Goal: Task Accomplishment & Management: Use online tool/utility

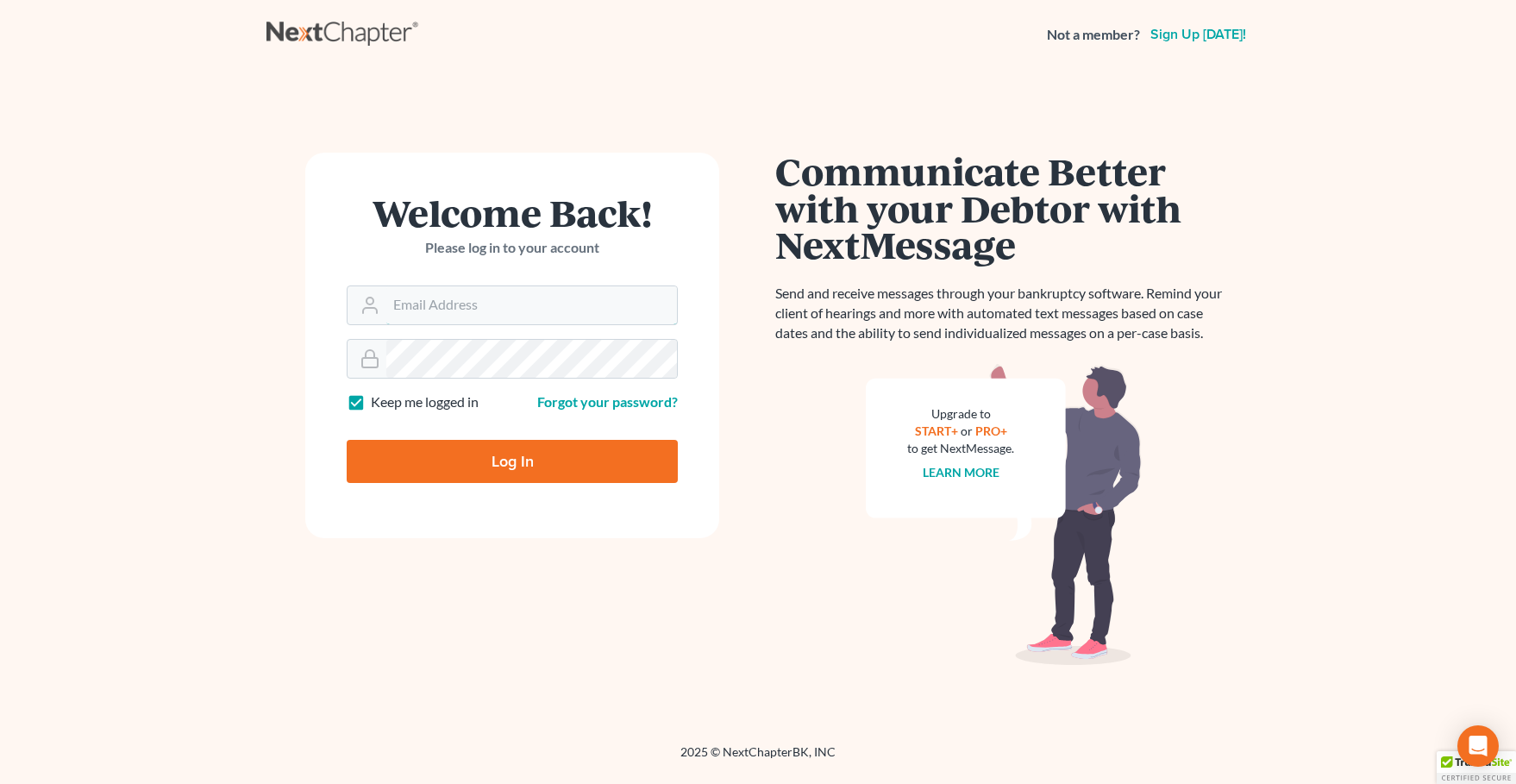
type input "[PERSON_NAME][EMAIL_ADDRESS][DOMAIN_NAME]"
click at [466, 452] on input "Log In" at bounding box center [512, 461] width 332 height 43
type input "Thinking..."
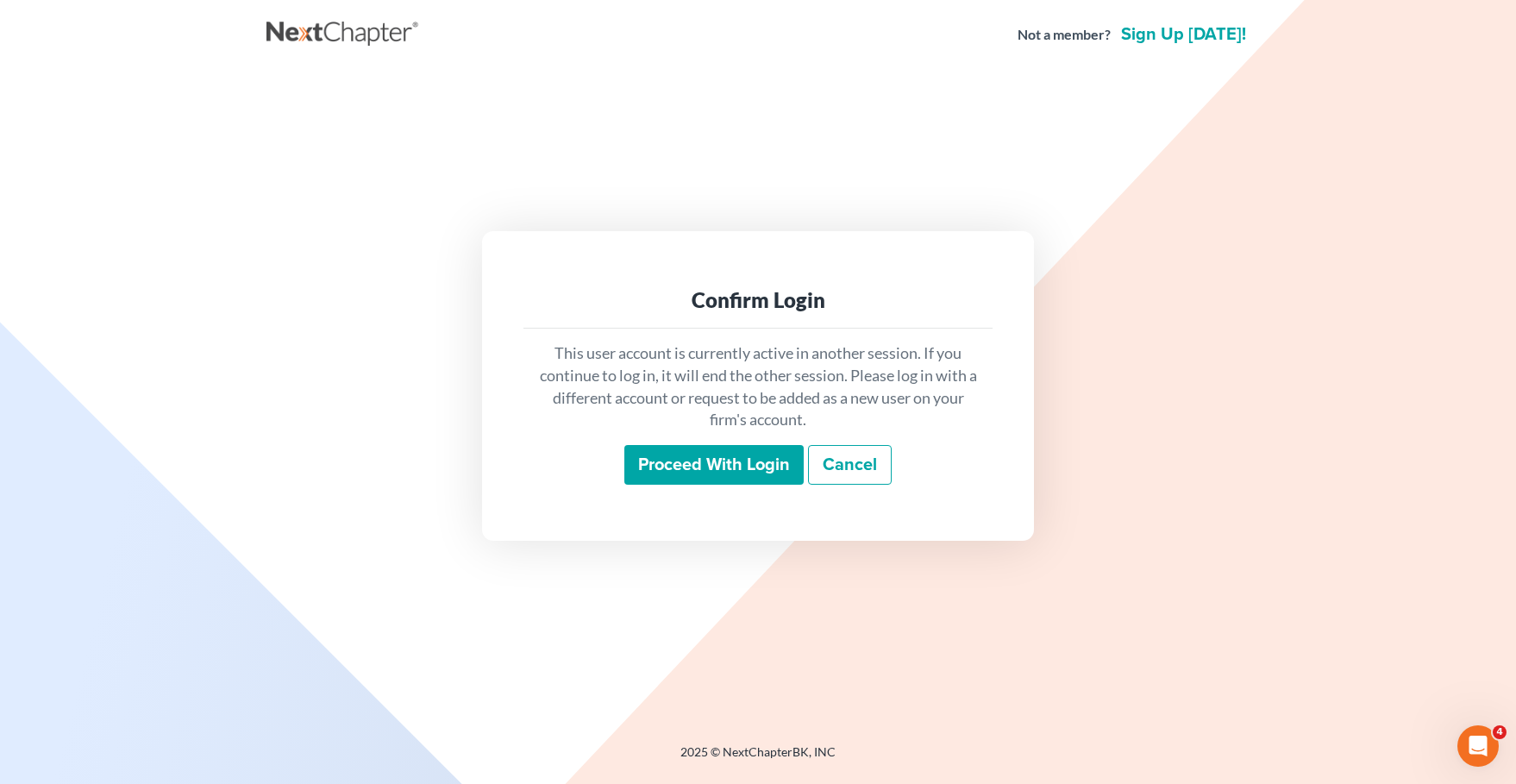
click at [733, 466] on input "Proceed with login" at bounding box center [714, 464] width 180 height 39
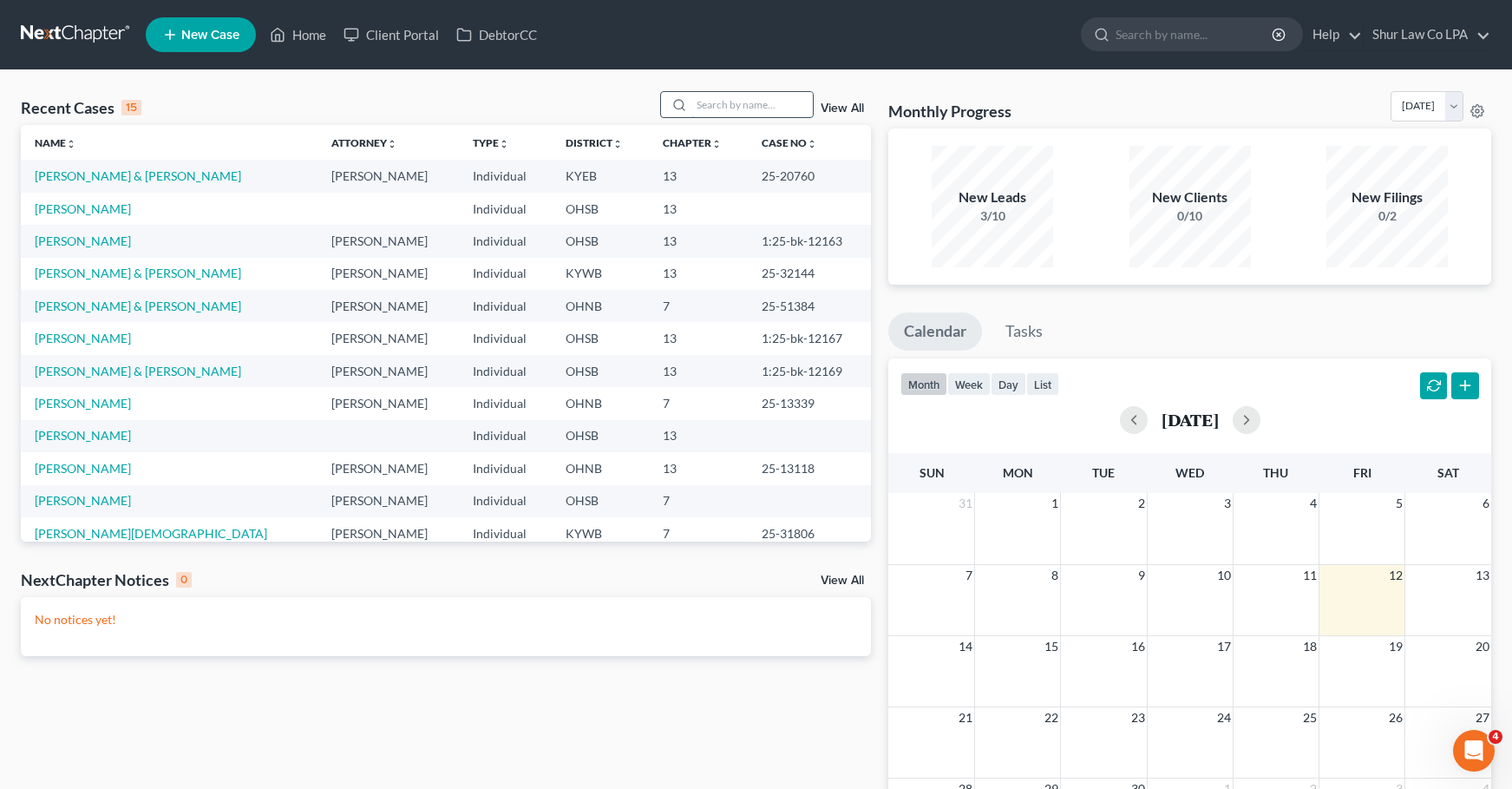
click at [744, 107] on input "search" at bounding box center [752, 104] width 122 height 25
type input "nelson"
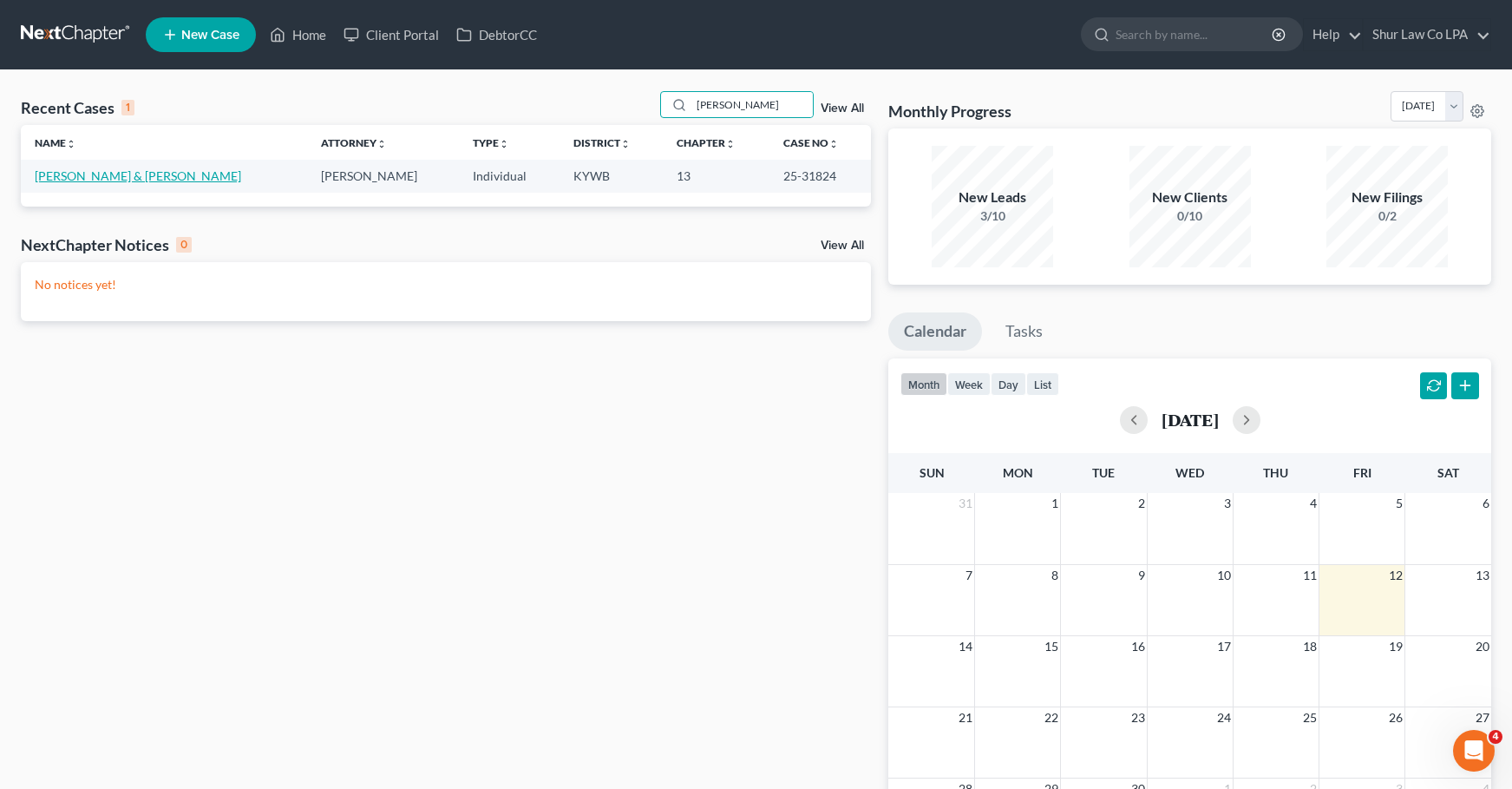
click at [127, 173] on link "Nelson, Andrew & Rachel" at bounding box center [138, 175] width 207 height 15
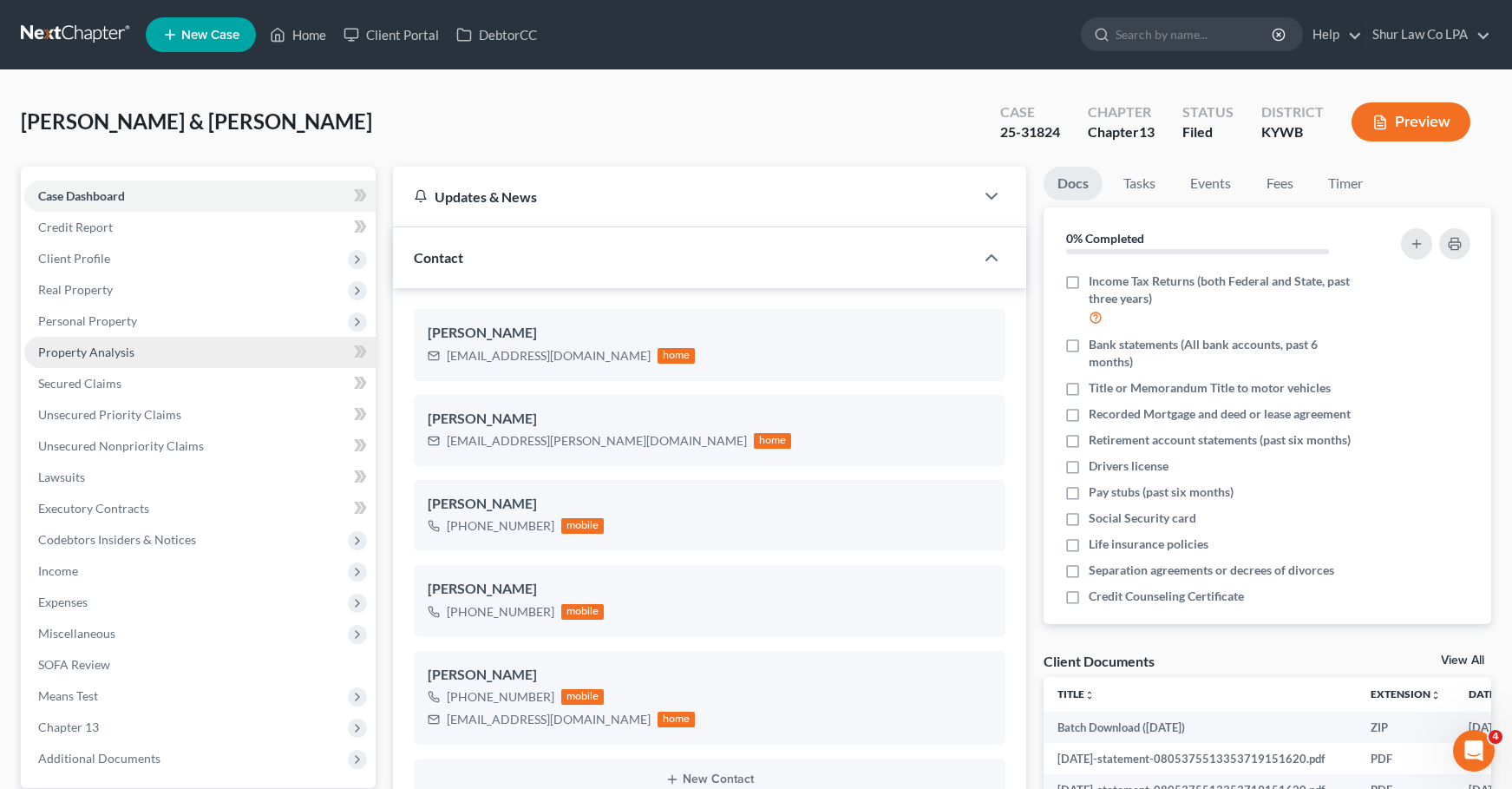
click at [88, 350] on span "Property Analysis" at bounding box center [86, 351] width 97 height 15
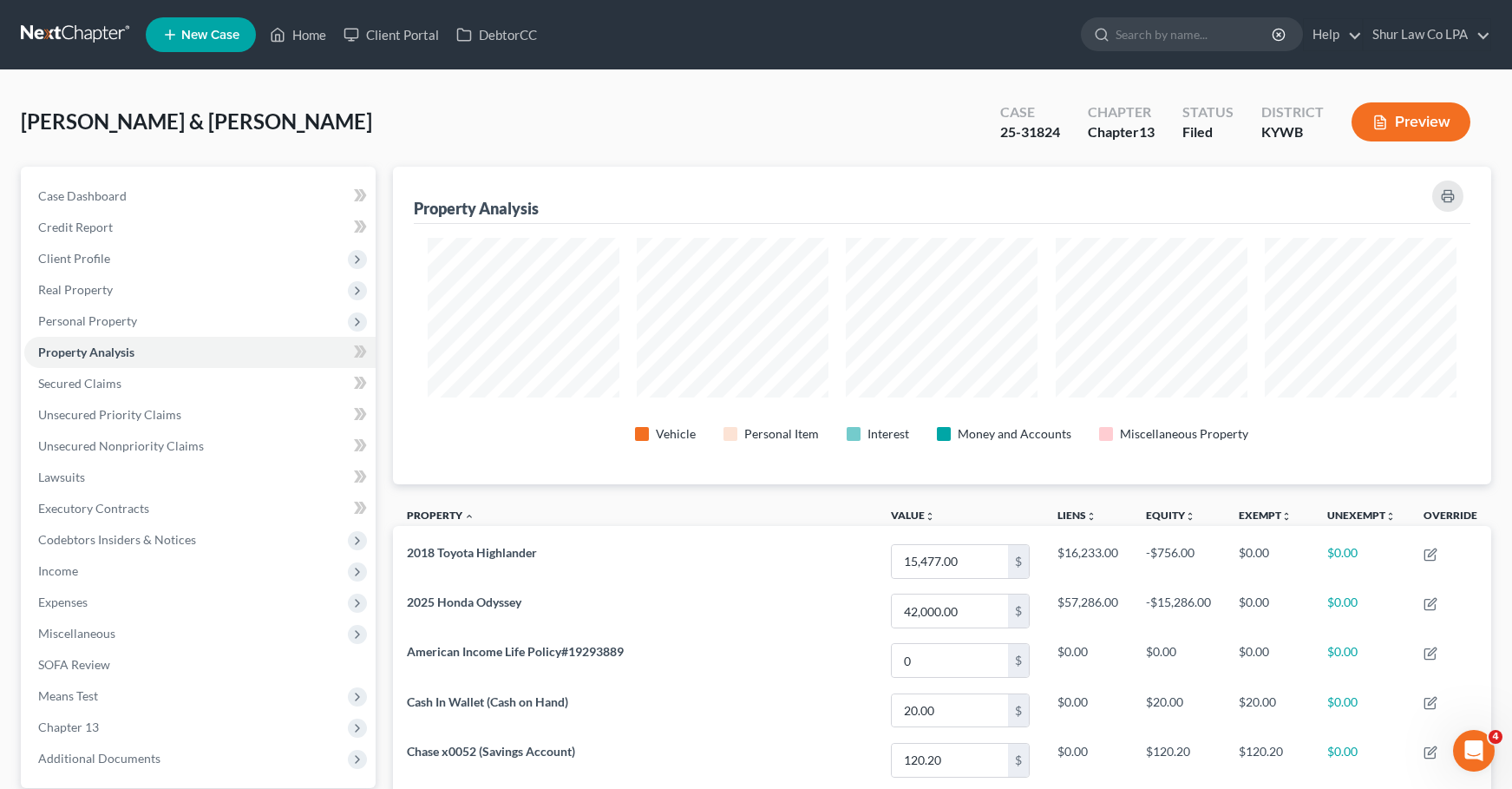
click at [1439, 121] on button "Preview" at bounding box center [1410, 122] width 119 height 39
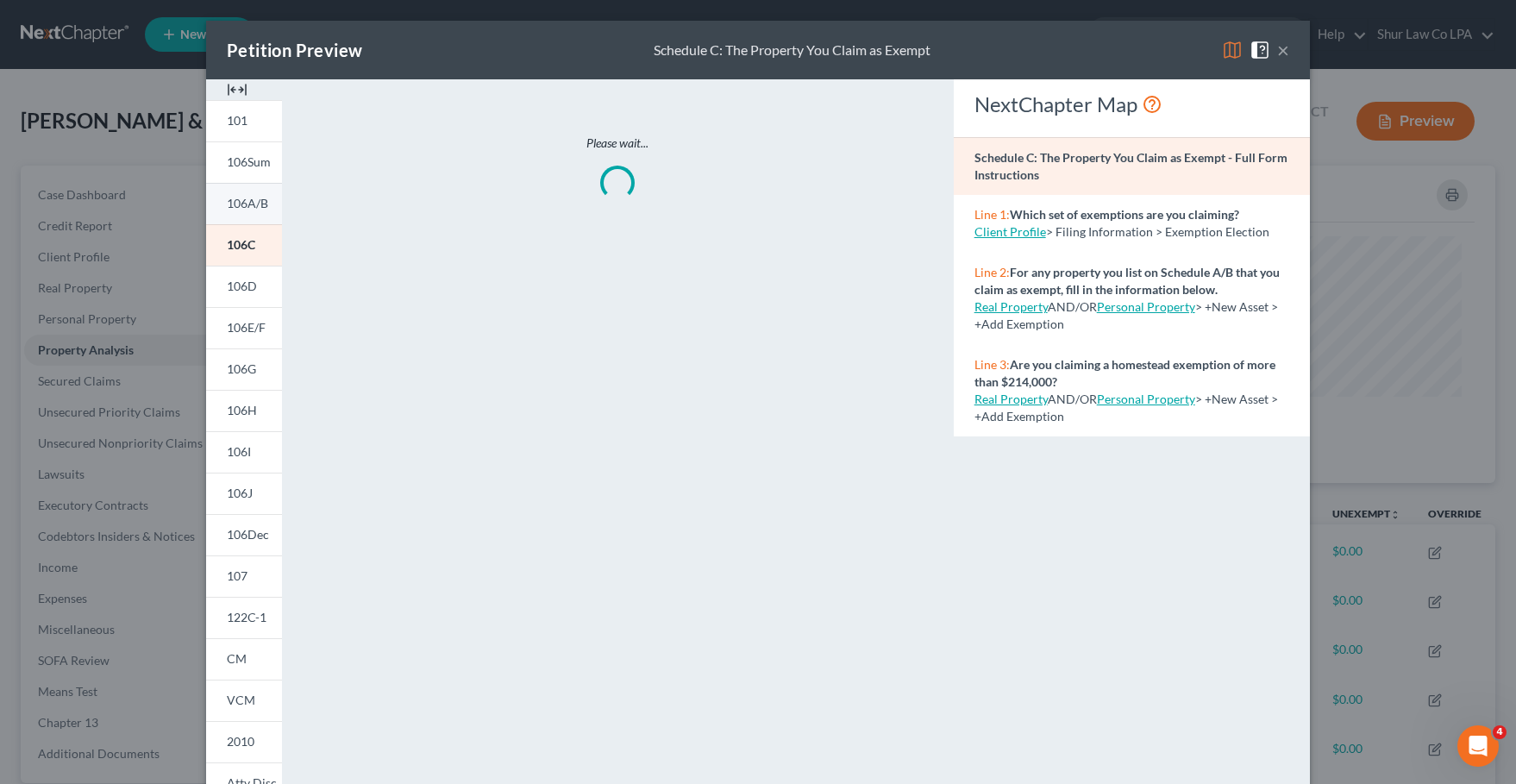
click at [248, 208] on span "106A/B" at bounding box center [247, 203] width 41 height 14
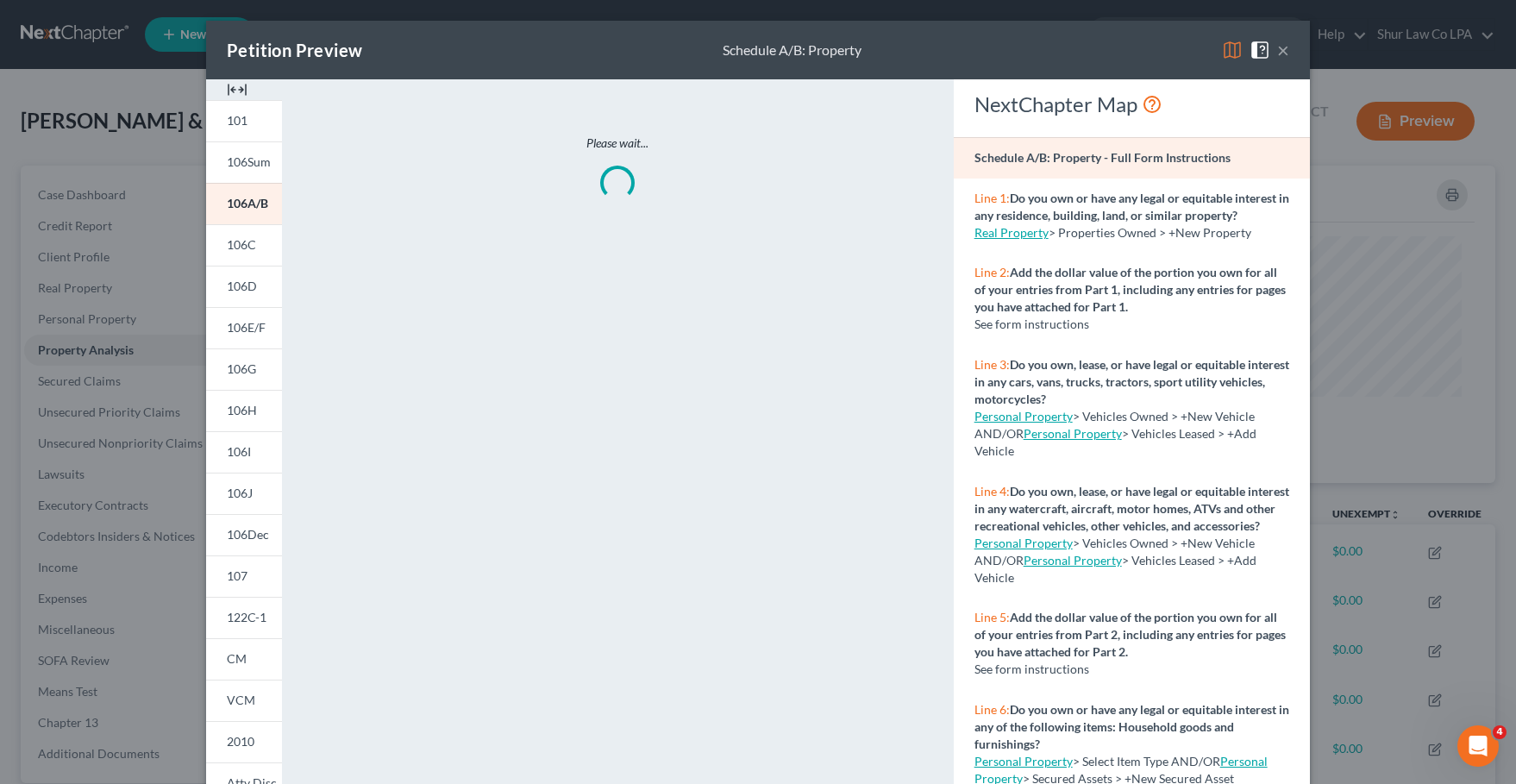
click at [231, 86] on img at bounding box center [237, 90] width 21 height 21
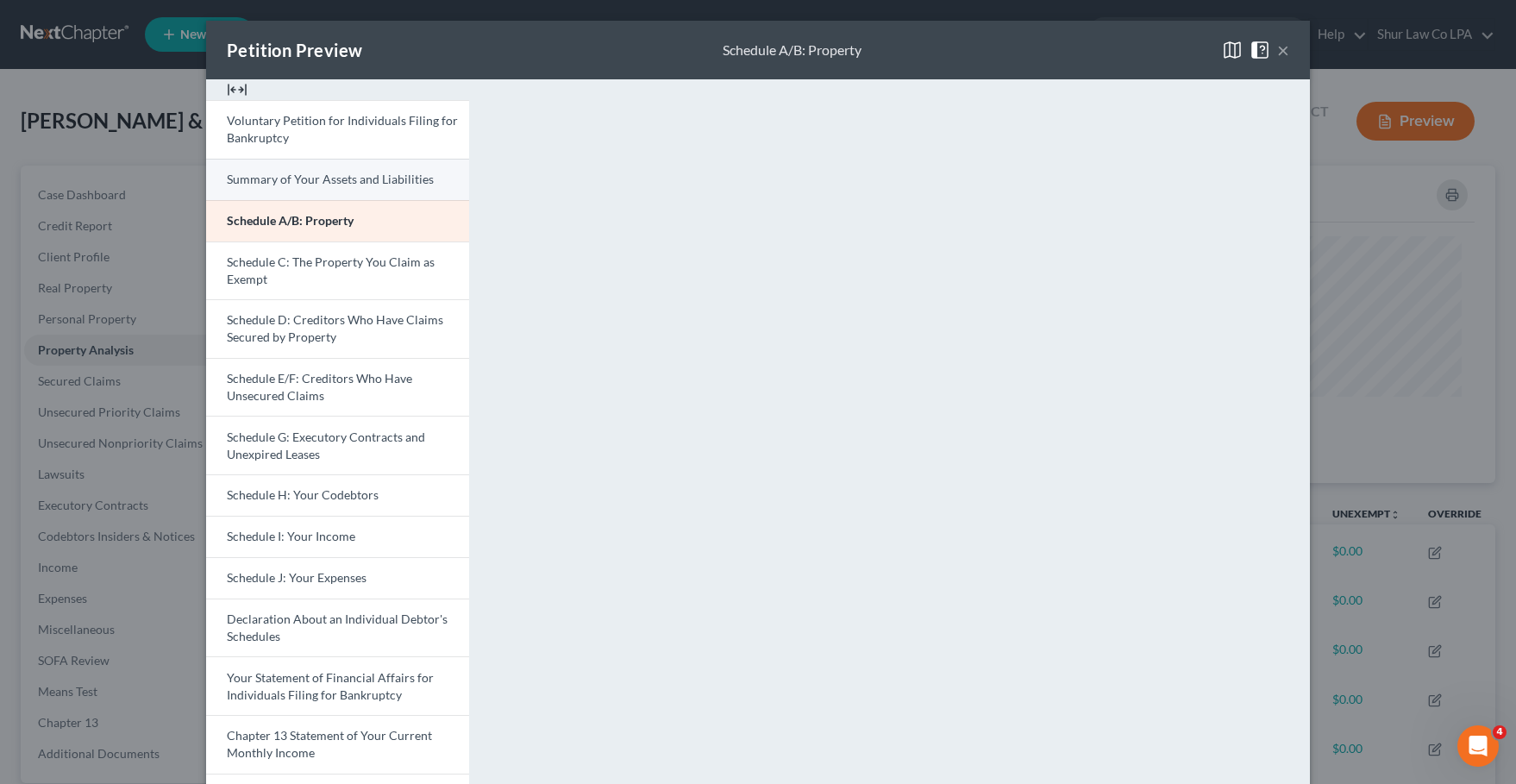
click at [307, 186] on link "Summary of Your Assets and Liabilities" at bounding box center [337, 179] width 263 height 41
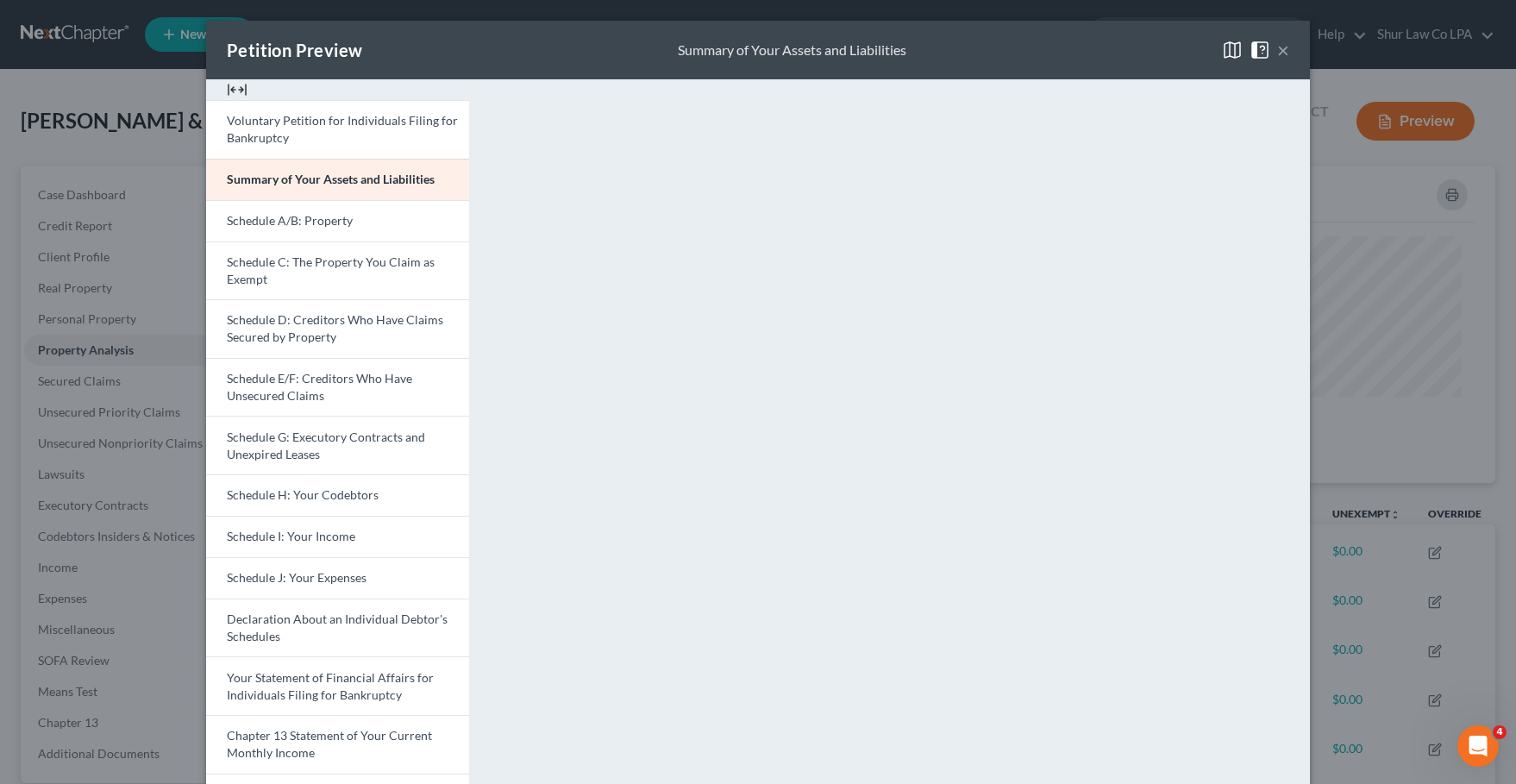
click at [1280, 50] on button "×" at bounding box center [1283, 50] width 12 height 21
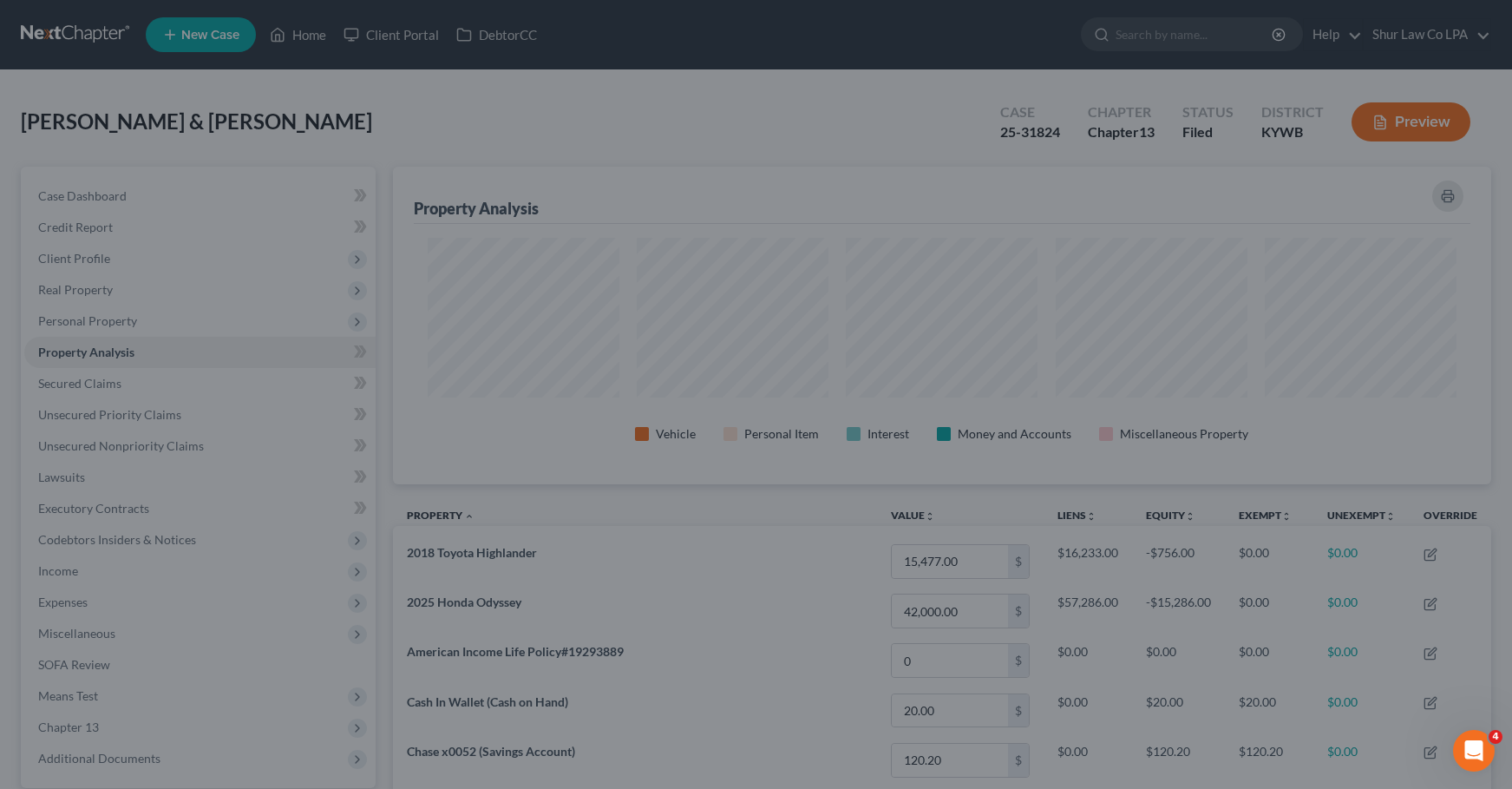
scroll to position [867231, 866306]
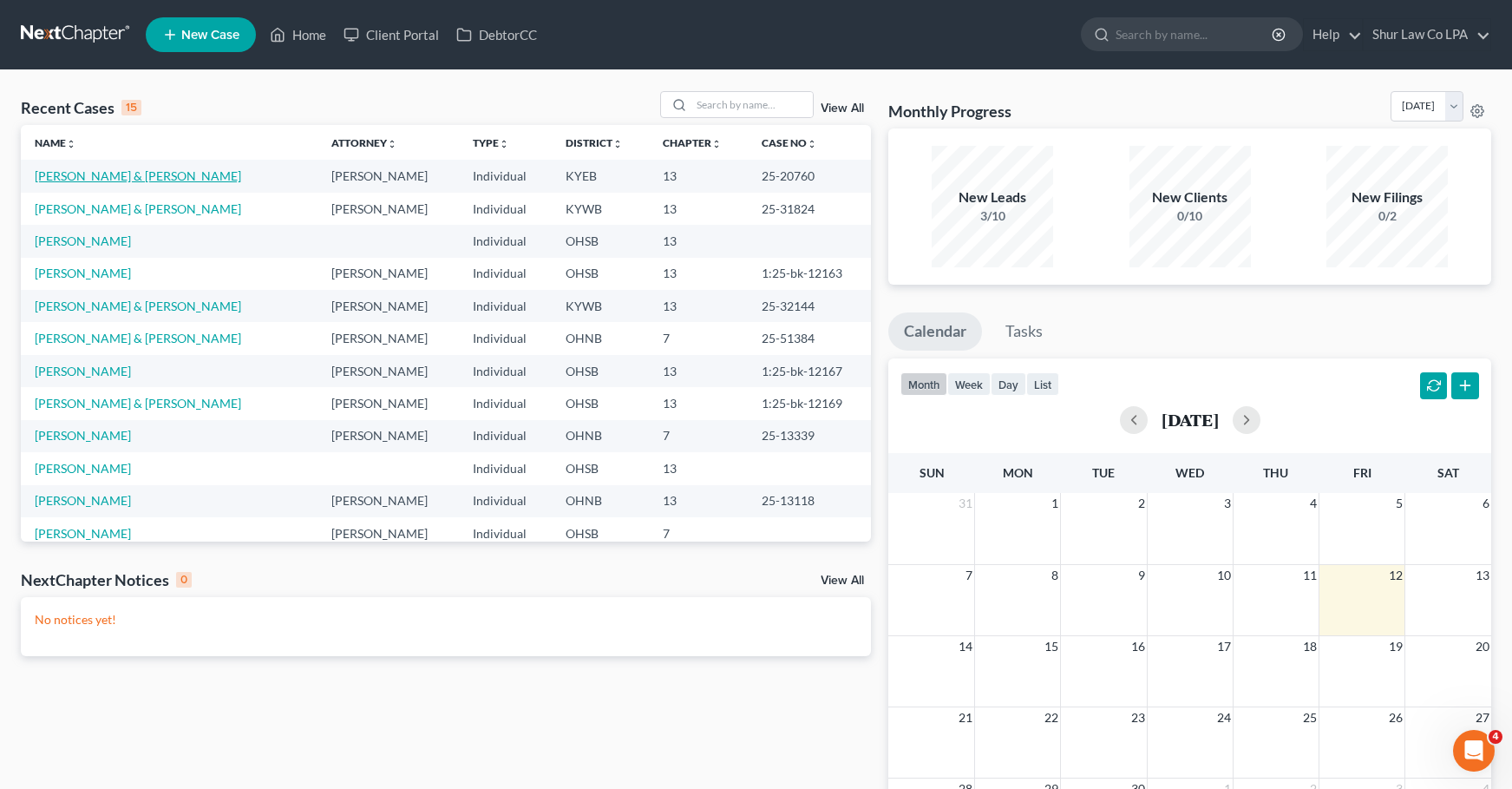
click at [82, 174] on link "[PERSON_NAME] & [PERSON_NAME]" at bounding box center [138, 175] width 207 height 15
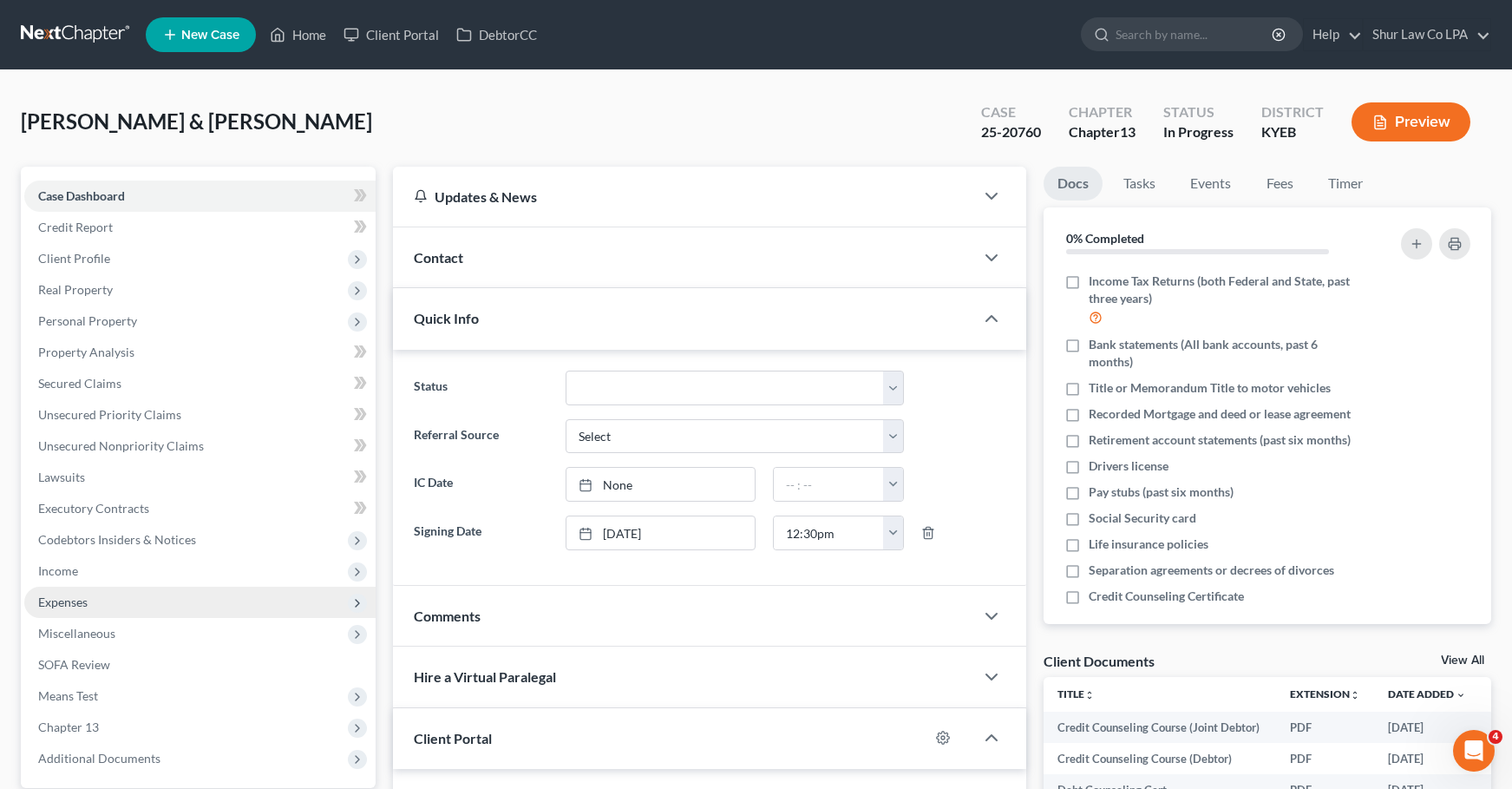
click at [87, 605] on span "Expenses" at bounding box center [62, 601] width 49 height 15
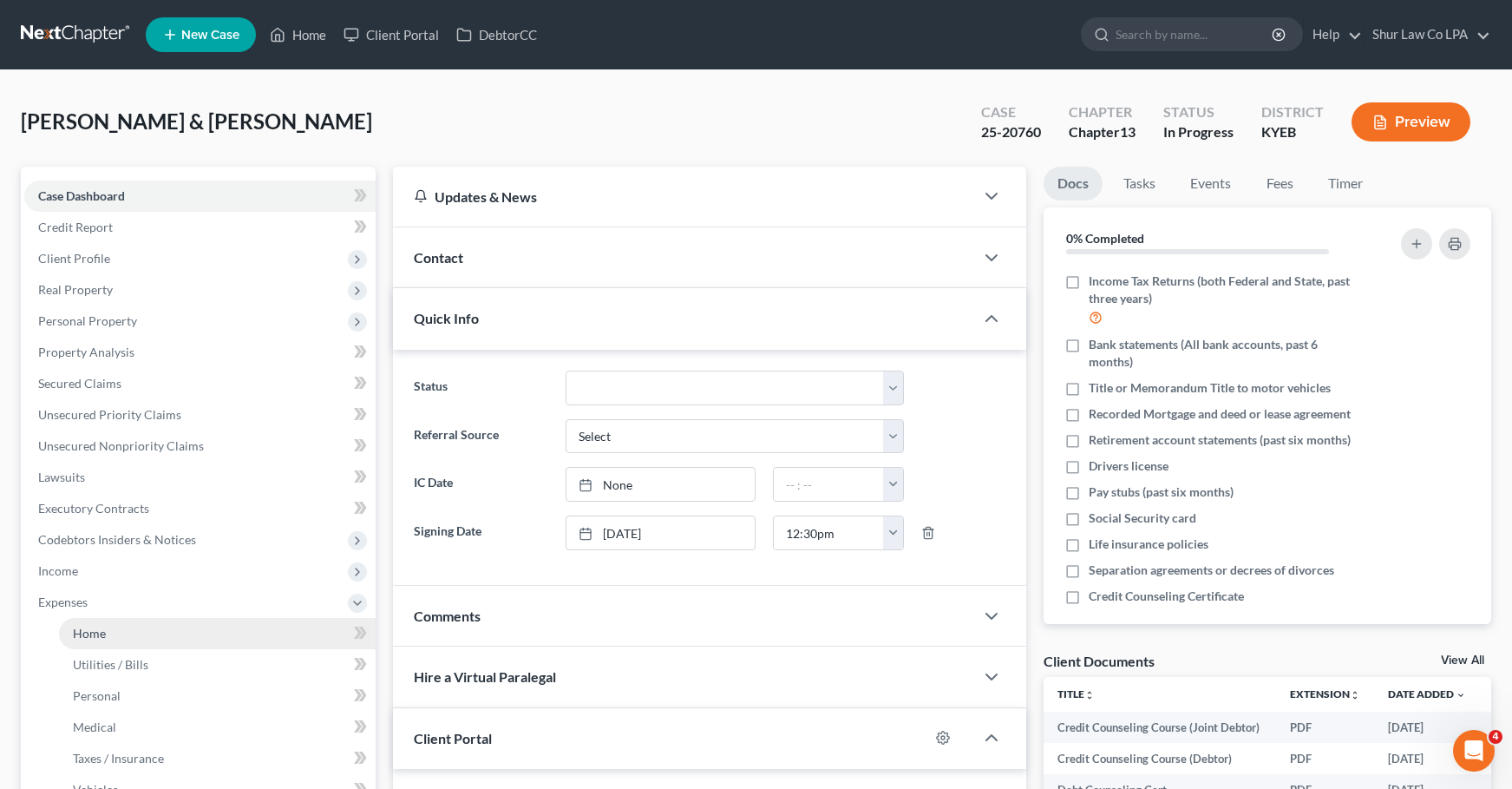
click at [87, 634] on span "Home" at bounding box center [89, 632] width 33 height 15
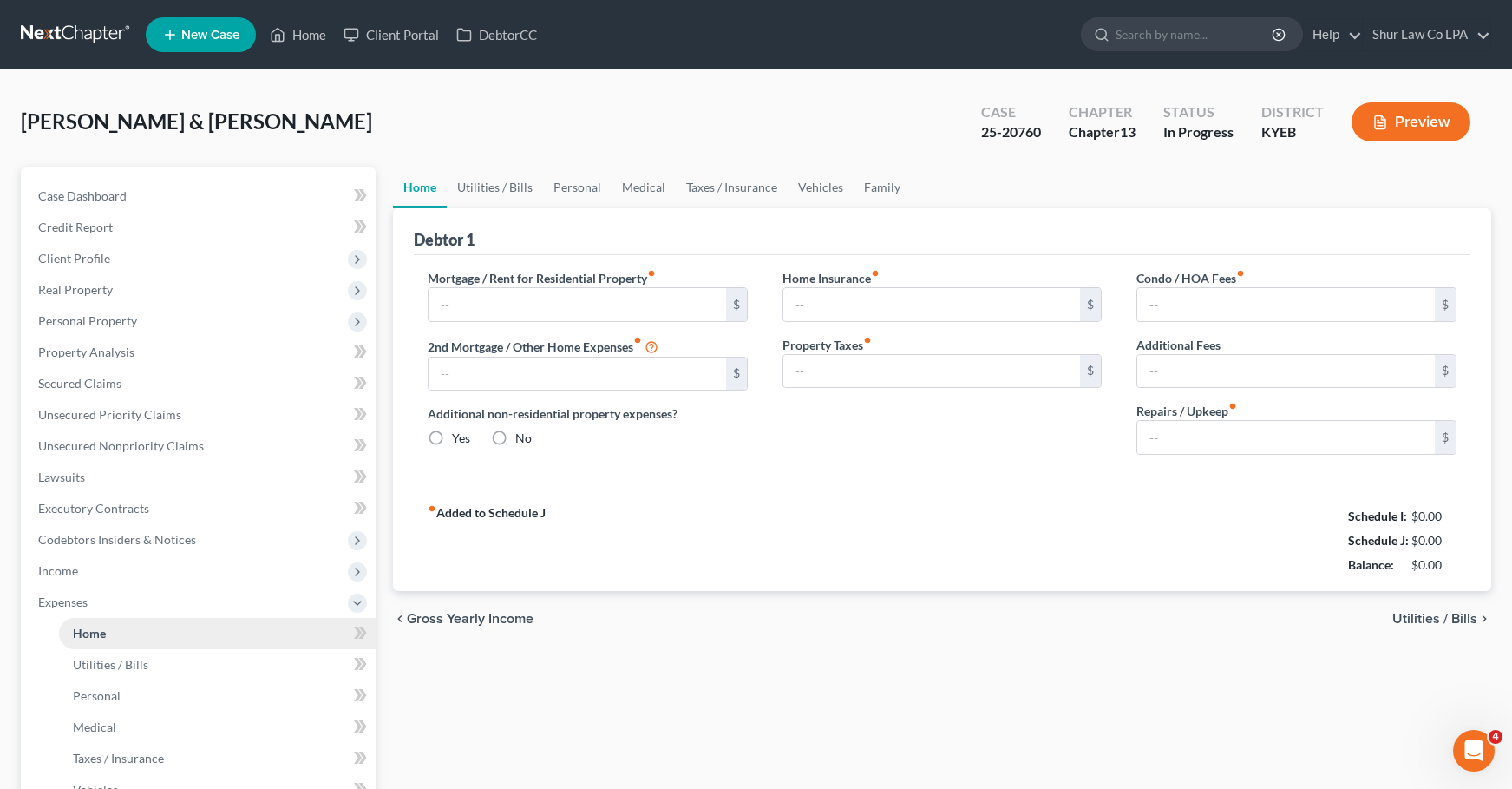
type input "1,942.00"
type input "0.00"
radio input "true"
type input "20.00"
type input "0.00"
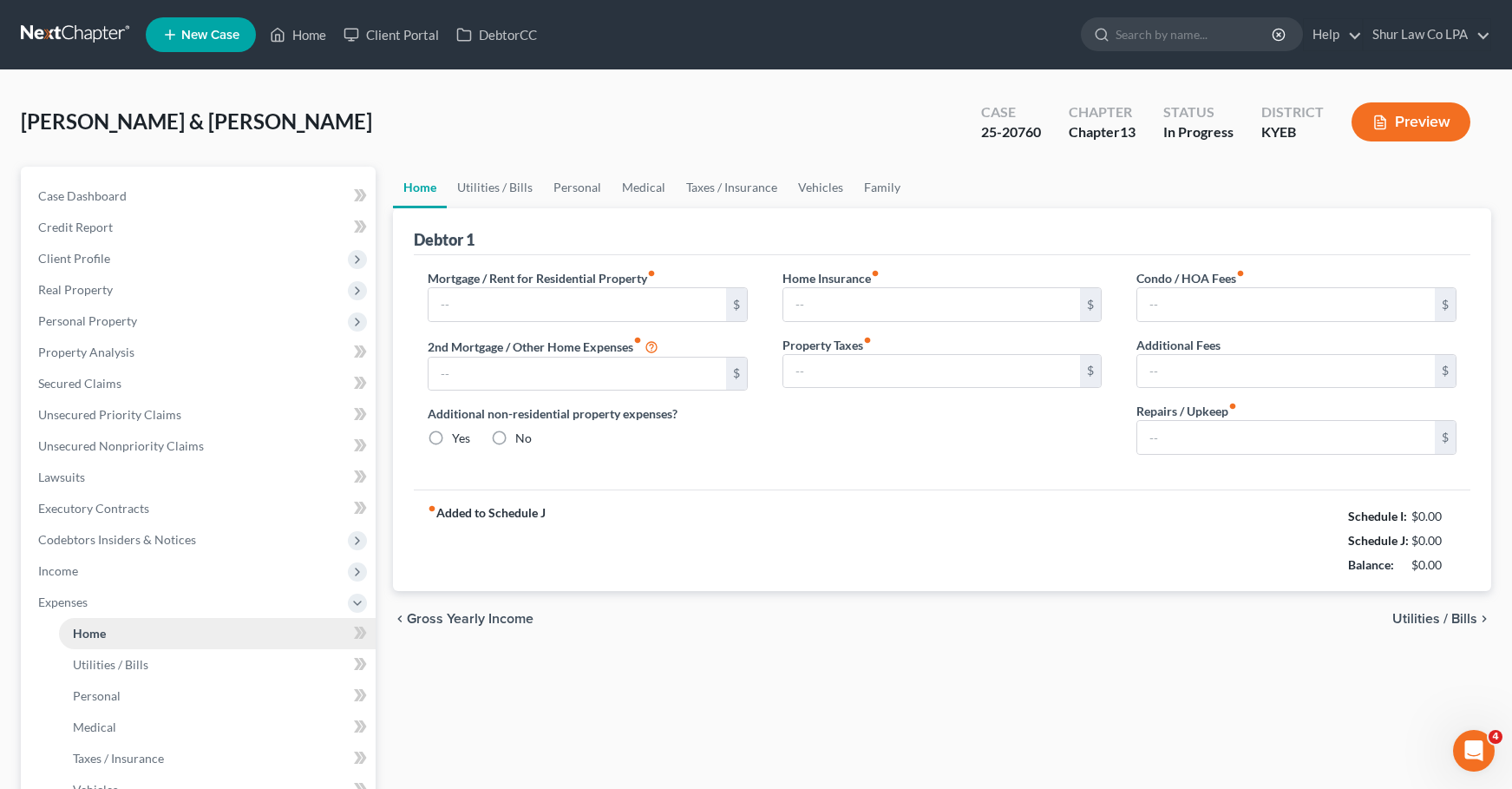
type input "0.00"
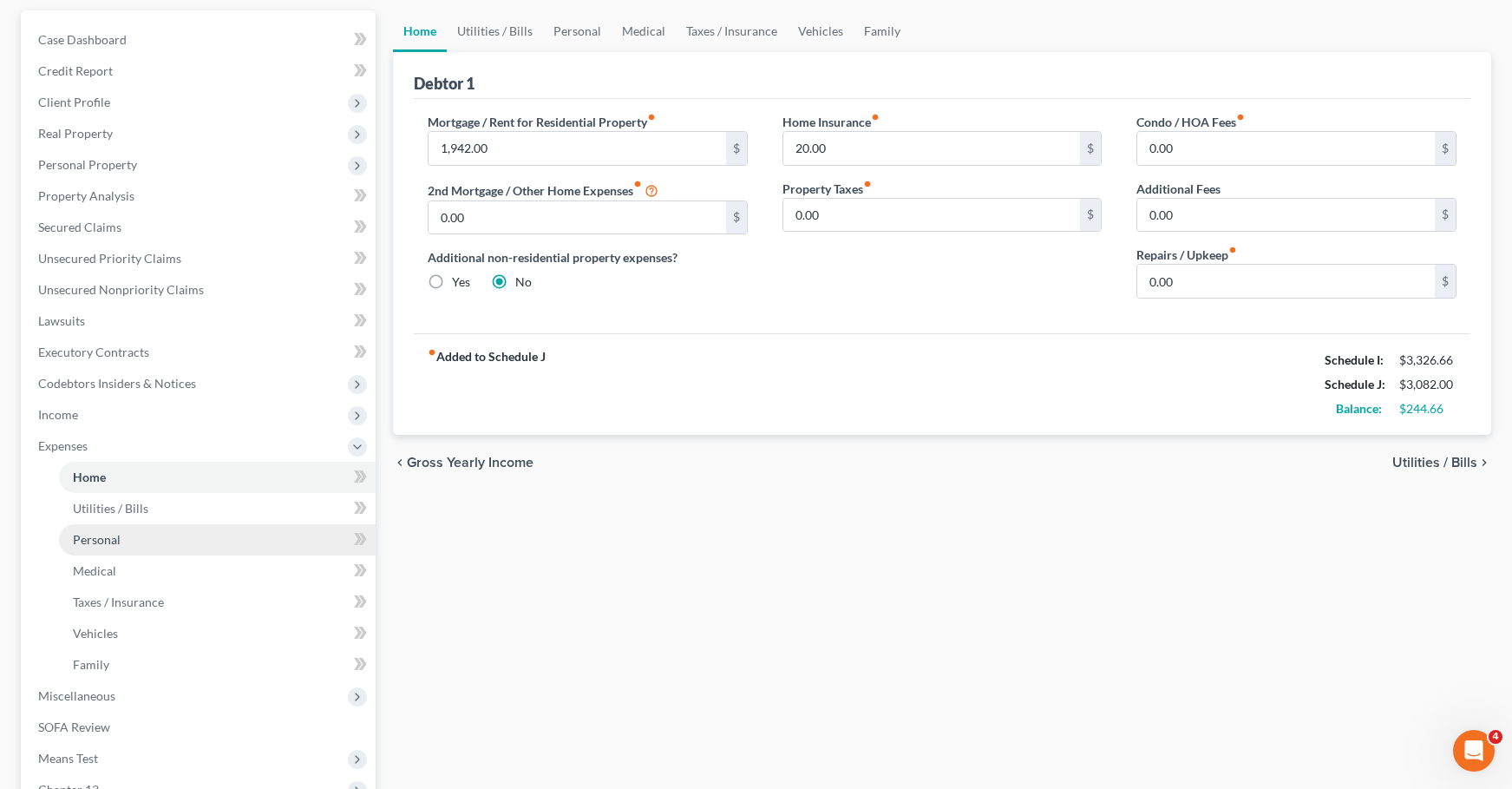
scroll to position [260, 0]
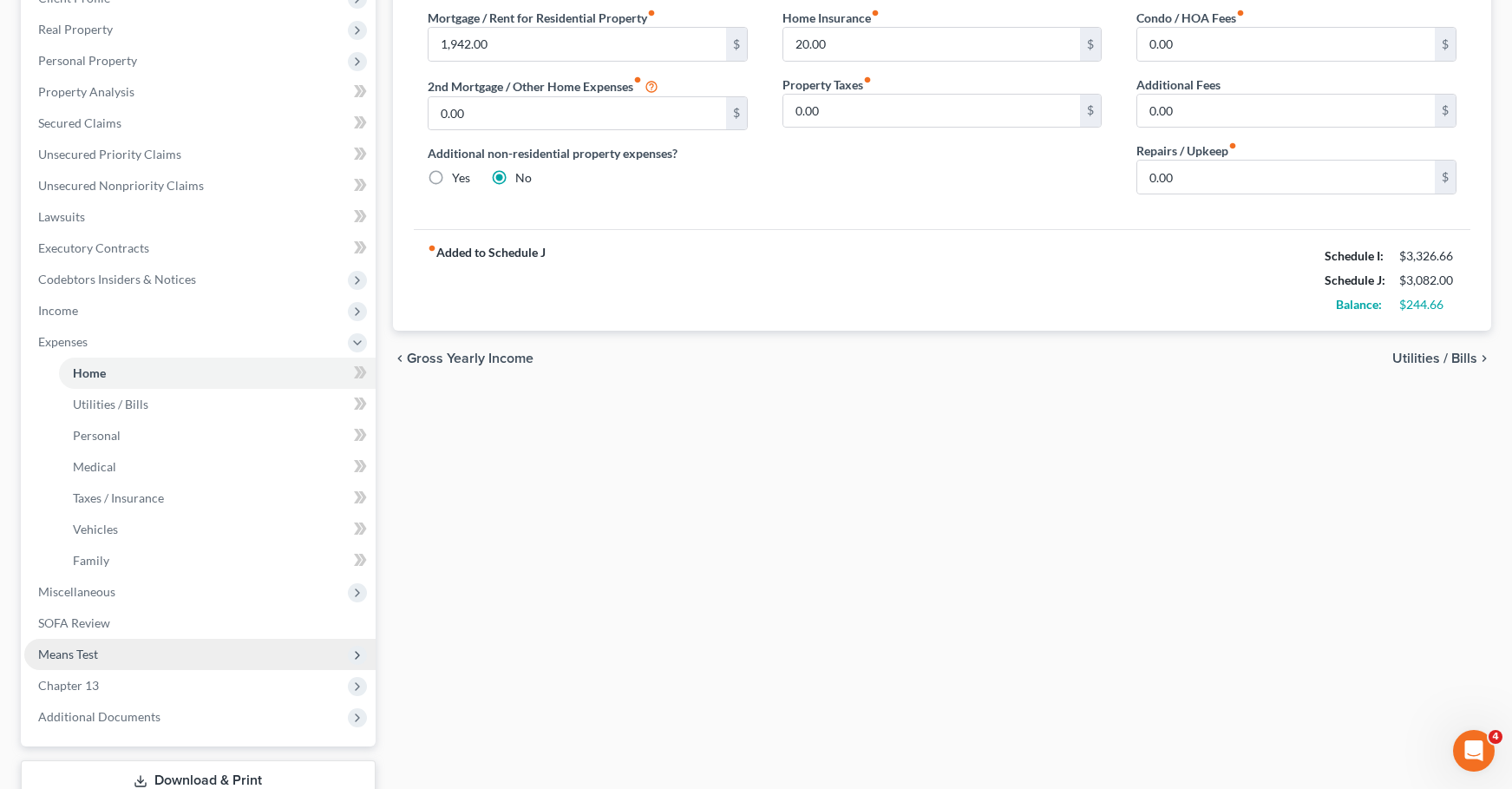
click at [80, 647] on span "Means Test" at bounding box center [68, 653] width 60 height 15
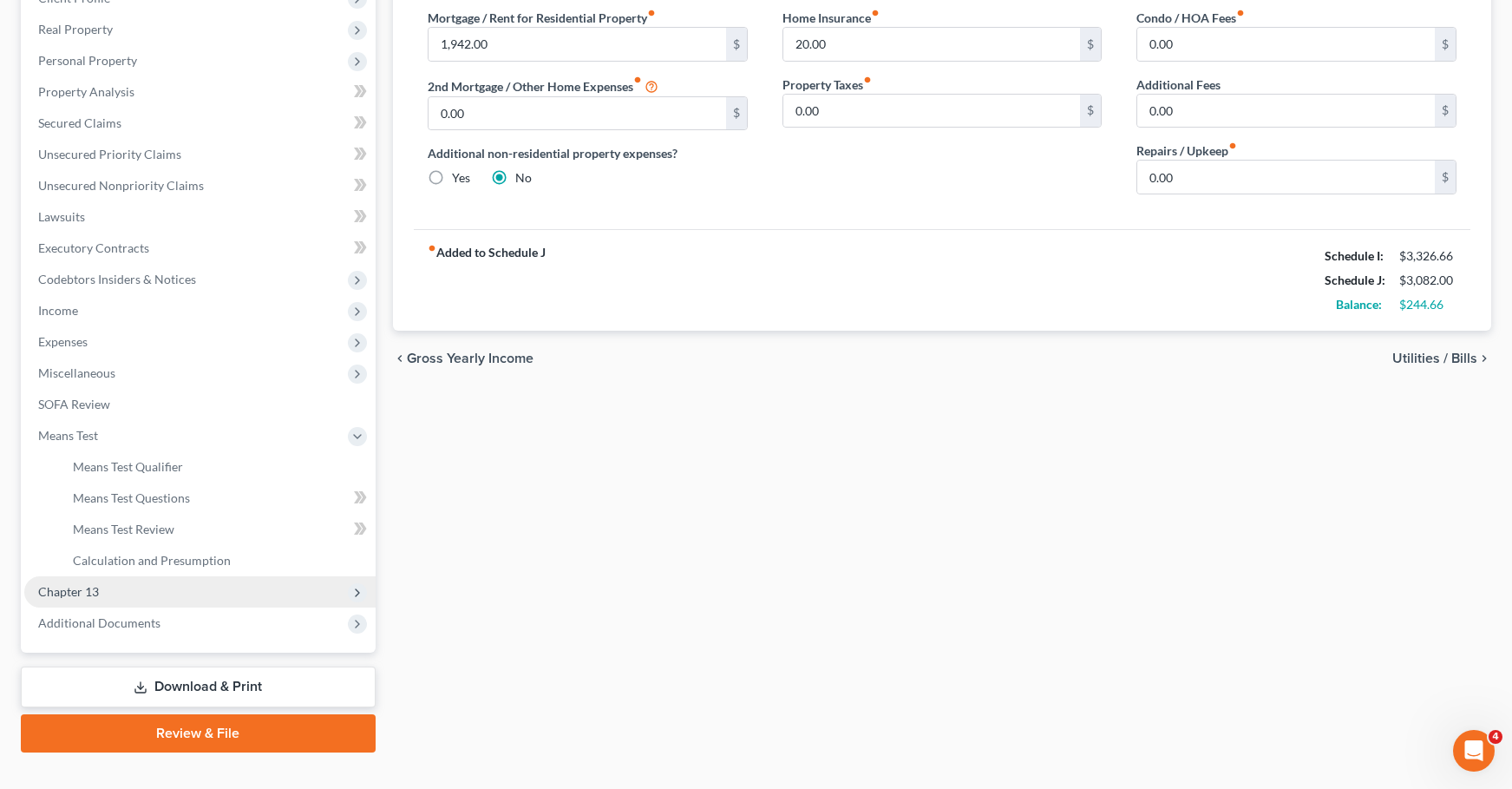
click at [84, 594] on span "Chapter 13" at bounding box center [68, 591] width 61 height 15
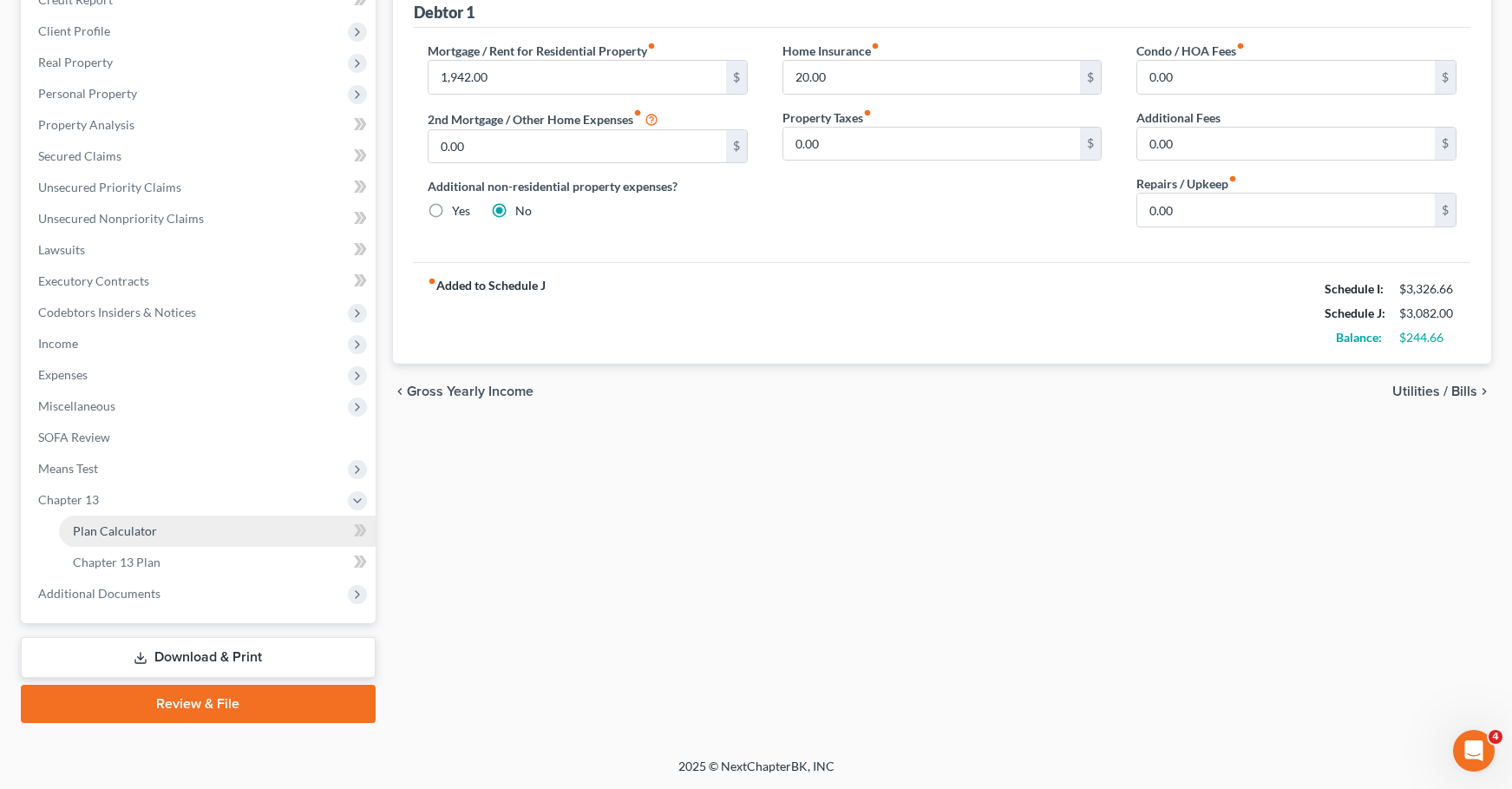
click at [123, 523] on span "Plan Calculator" at bounding box center [114, 530] width 84 height 15
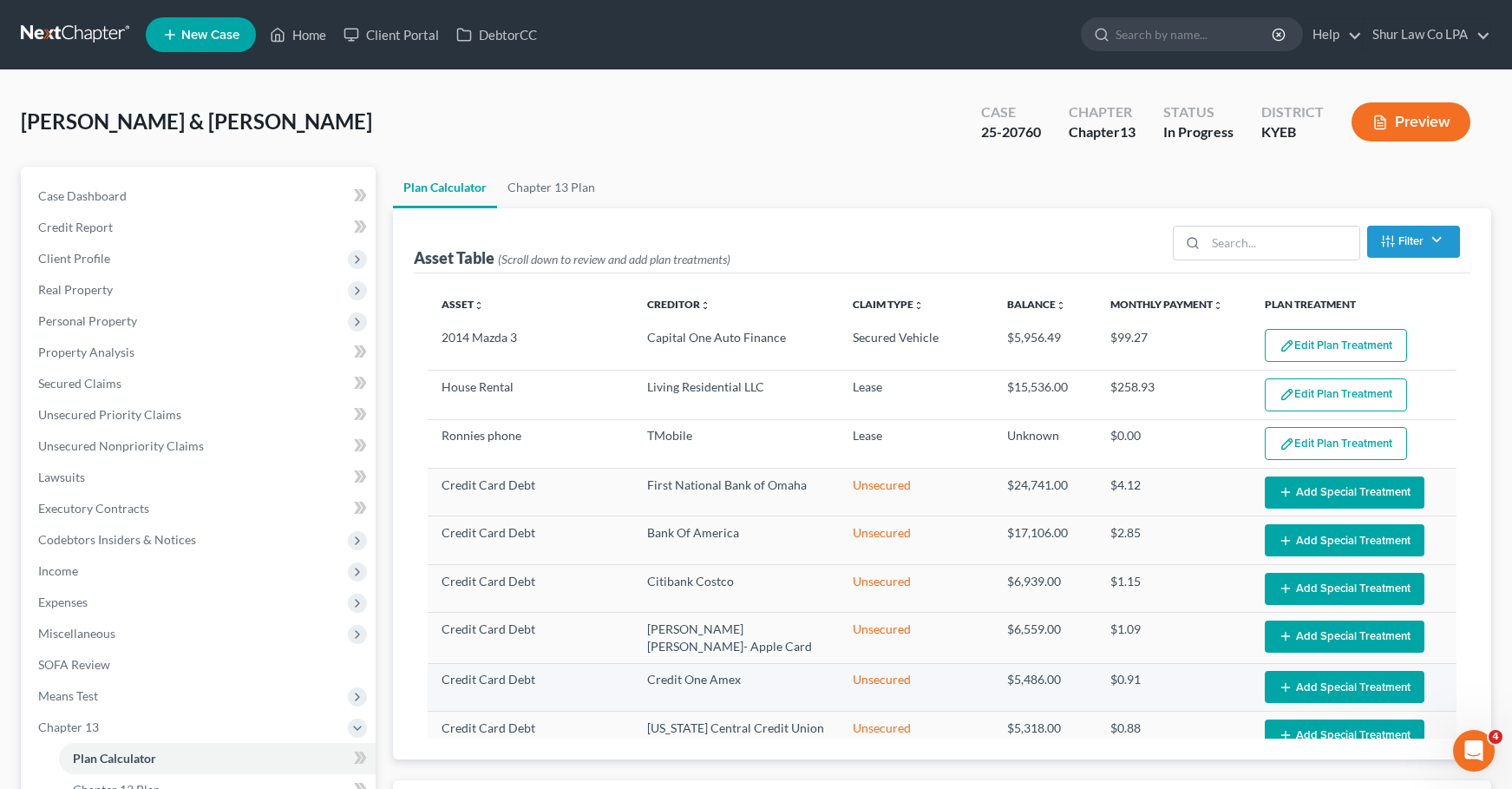
select select "59"
click at [46, 30] on link at bounding box center [76, 35] width 111 height 31
